Goal: Check status: Check status

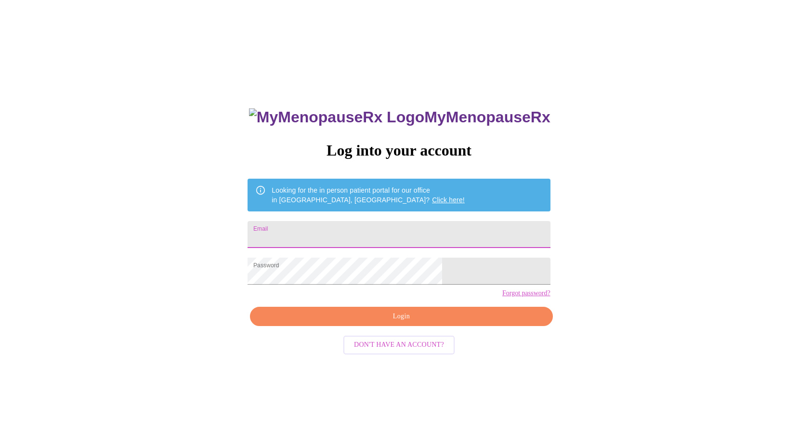
click at [398, 226] on input "Email" at bounding box center [399, 234] width 303 height 27
type input "[EMAIL_ADDRESS][DOMAIN_NAME]"
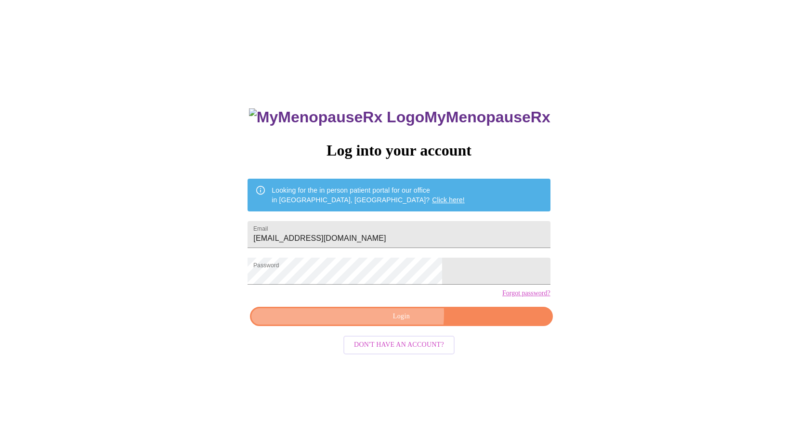
click at [385, 323] on span "Login" at bounding box center [401, 317] width 280 height 12
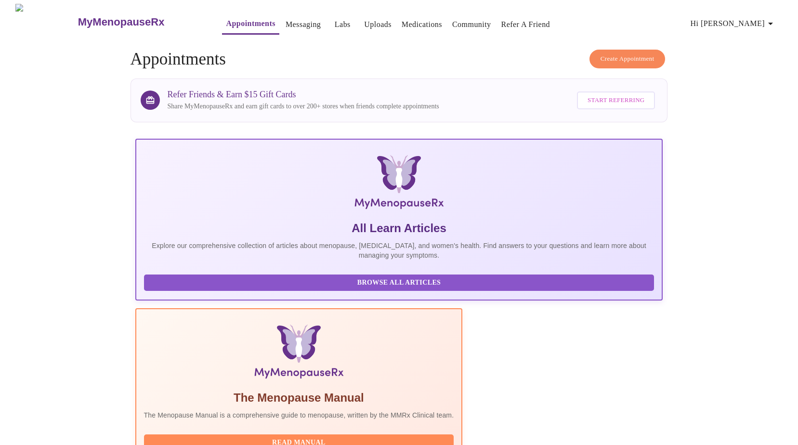
click at [335, 20] on link "Labs" at bounding box center [343, 24] width 16 height 13
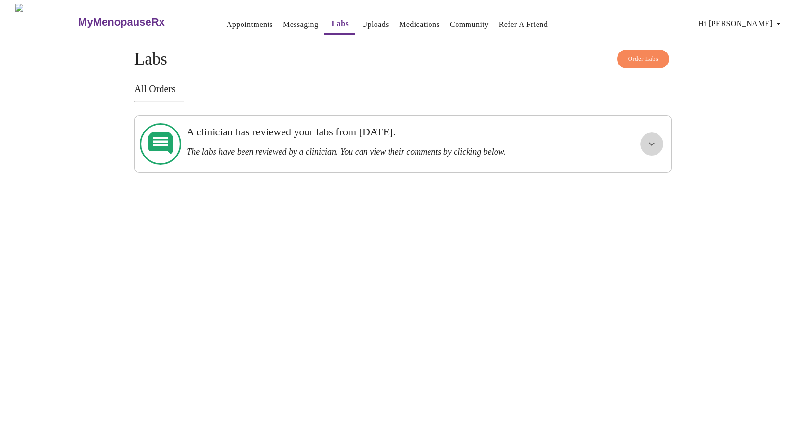
click at [645, 140] on button "show more" at bounding box center [651, 144] width 23 height 23
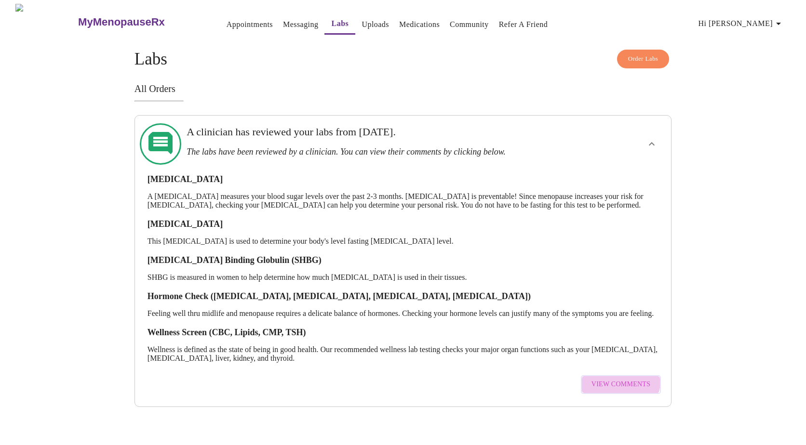
click at [621, 387] on span "View Comments" at bounding box center [620, 385] width 59 height 12
